Goal: Use online tool/utility: Utilize a website feature to perform a specific function

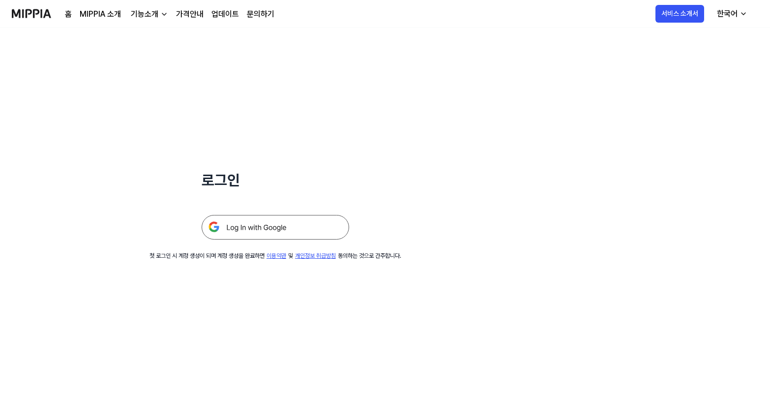
click at [103, 13] on link "MIPPIA 소개" at bounding box center [100, 14] width 41 height 12
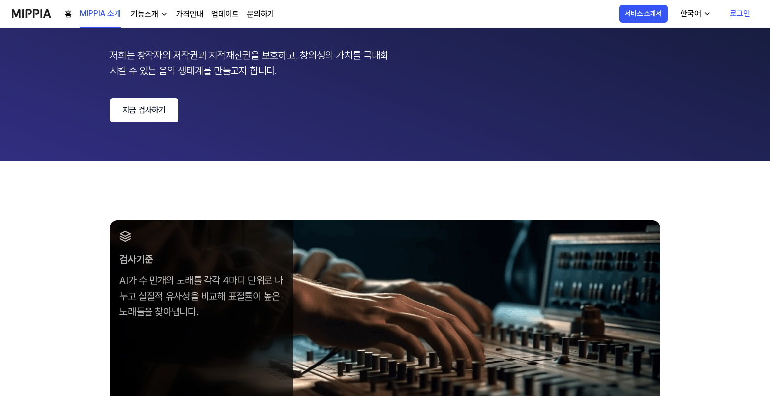
scroll to position [98, 0]
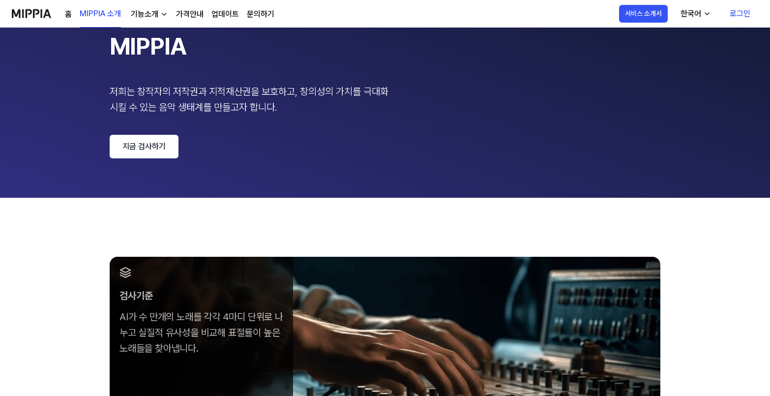
click at [132, 152] on link "지금 검사하기" at bounding box center [144, 147] width 69 height 24
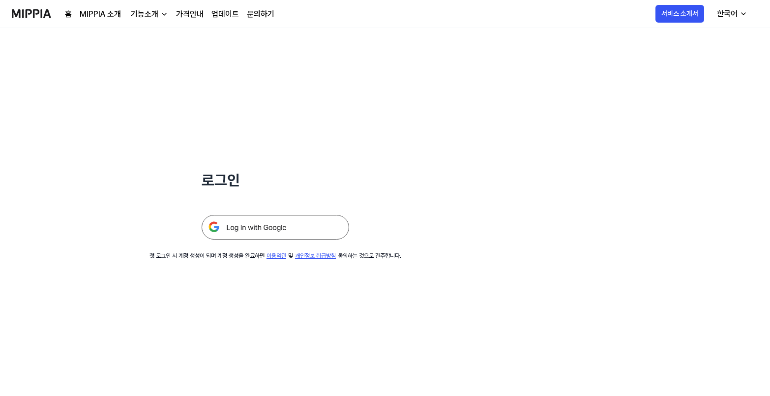
click at [330, 233] on img at bounding box center [276, 227] width 148 height 25
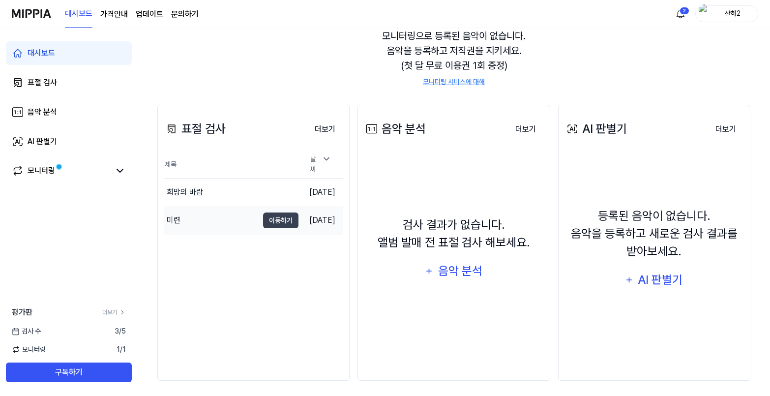
scroll to position [98, 0]
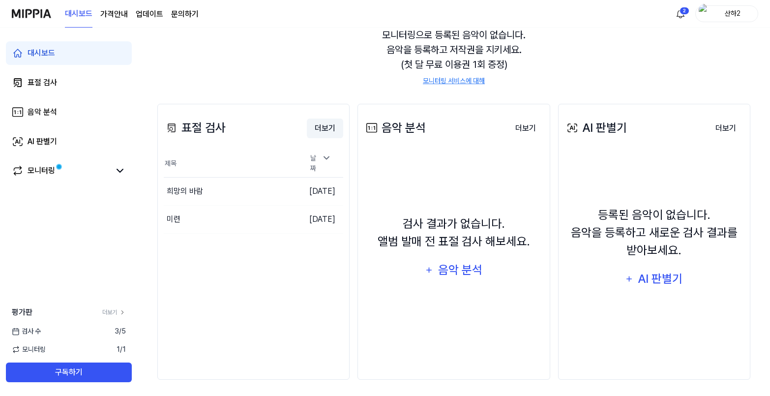
click at [327, 129] on button "더보기" at bounding box center [325, 129] width 36 height 20
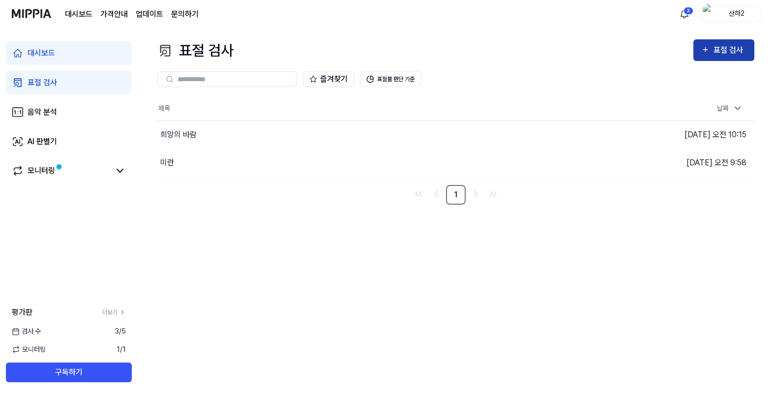
click at [740, 57] on button "표절 검사" at bounding box center [723, 50] width 61 height 22
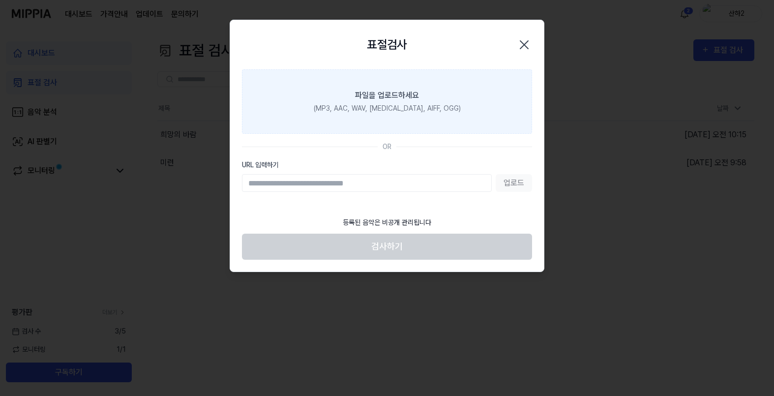
click at [362, 116] on label "파일을 업로드하세요 (MP3, AAC, WAV, [MEDICAL_DATA], AIFF, OGG)" at bounding box center [387, 101] width 290 height 64
click at [0, 0] on input "파일을 업로드하세요 (MP3, AAC, WAV, [MEDICAL_DATA], AIFF, OGG)" at bounding box center [0, 0] width 0 height 0
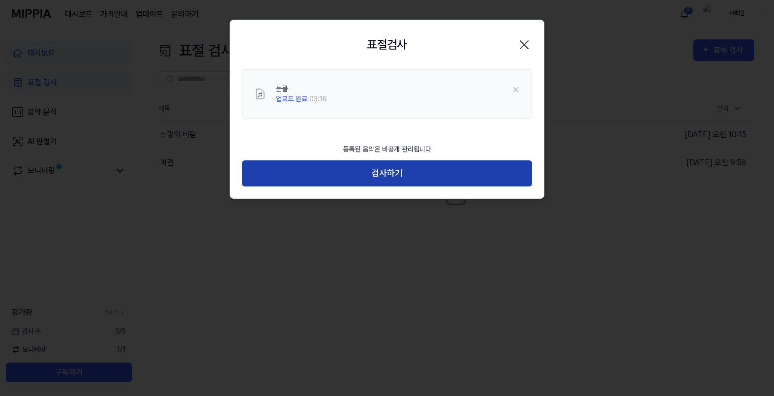
click at [441, 176] on button "검사하기" at bounding box center [387, 173] width 290 height 26
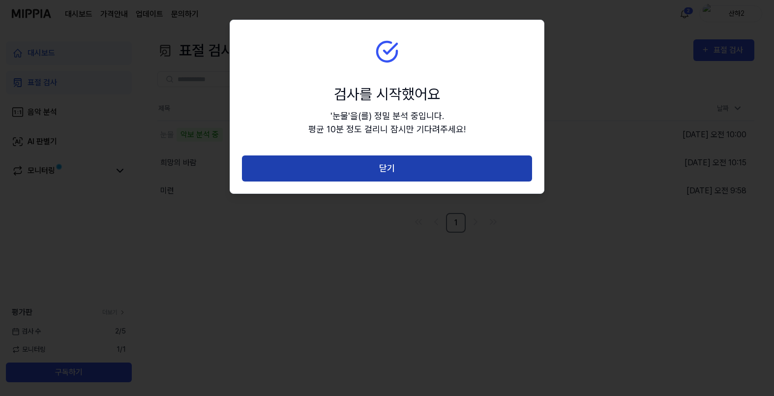
click at [398, 177] on button "닫기" at bounding box center [387, 168] width 290 height 26
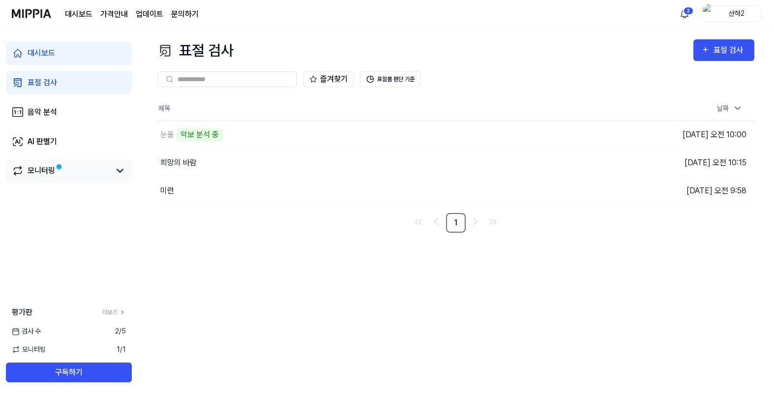
click at [58, 177] on link "모니터링" at bounding box center [61, 171] width 98 height 12
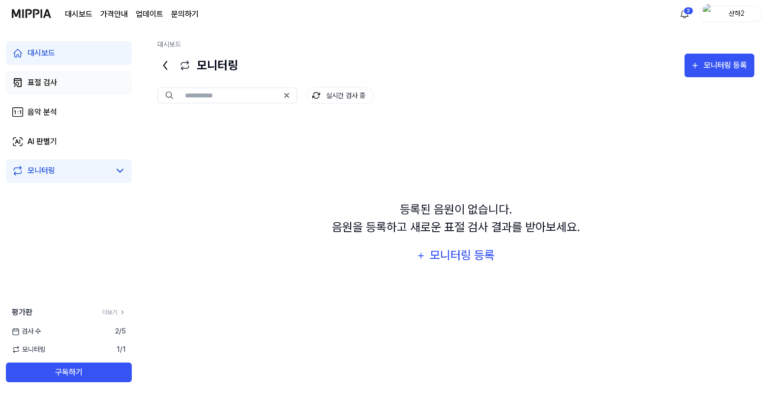
click at [44, 86] on div "표절 검사" at bounding box center [43, 83] width 30 height 12
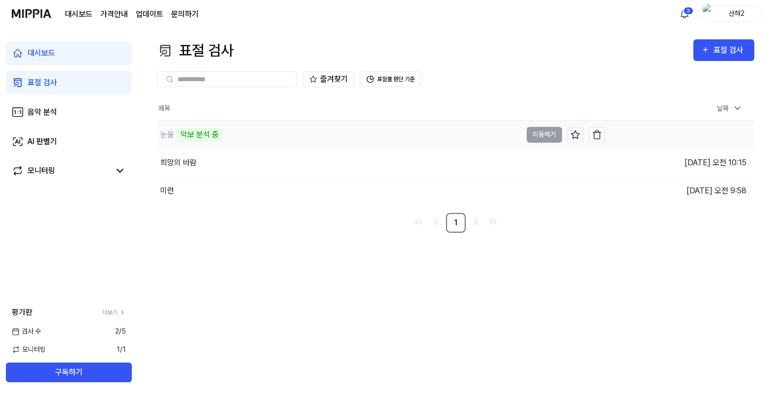
click at [540, 135] on td "눈물 악보 분석 중 이동하기" at bounding box center [381, 135] width 448 height 28
click at [188, 138] on div "악보 분석 중" at bounding box center [200, 135] width 46 height 14
click at [537, 136] on td "눈물 악보 분석 중 이동하기" at bounding box center [381, 135] width 448 height 28
click at [189, 136] on div "악보 분석 중" at bounding box center [200, 135] width 46 height 14
